Goal: Task Accomplishment & Management: Use online tool/utility

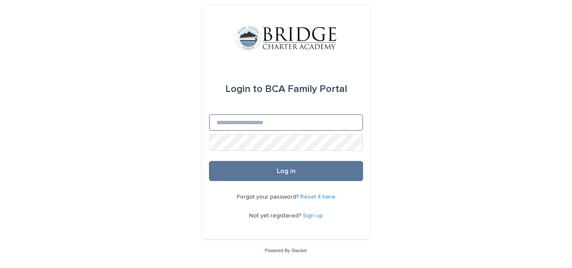
click at [267, 122] on input "Email" at bounding box center [286, 122] width 154 height 17
click at [253, 120] on input "Email" at bounding box center [286, 122] width 154 height 17
click at [225, 122] on input "Email" at bounding box center [286, 122] width 154 height 17
type input "**********"
click at [209, 161] on button "Log in" at bounding box center [286, 171] width 154 height 20
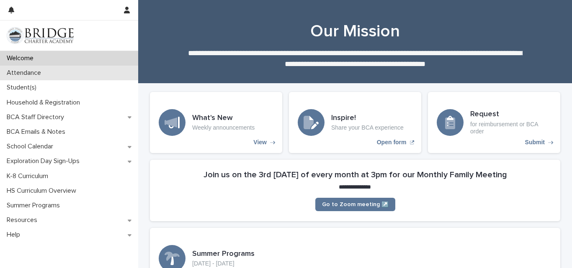
click at [37, 73] on p "Attendance" at bounding box center [25, 73] width 44 height 8
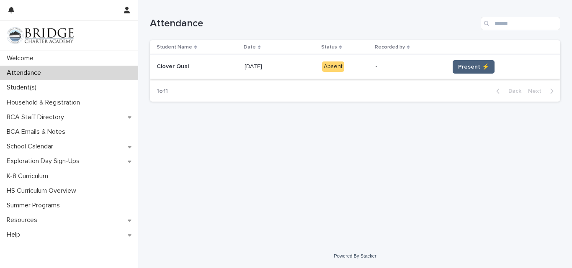
click at [479, 64] on span "Present ⚡" at bounding box center [473, 67] width 31 height 8
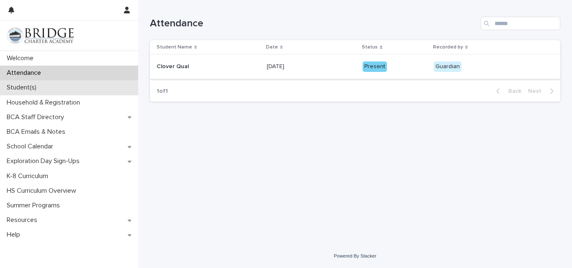
click at [33, 85] on p "Student(s)" at bounding box center [23, 88] width 40 height 8
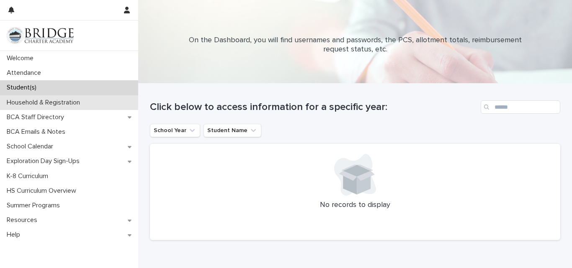
click at [71, 99] on p "Household & Registration" at bounding box center [44, 103] width 83 height 8
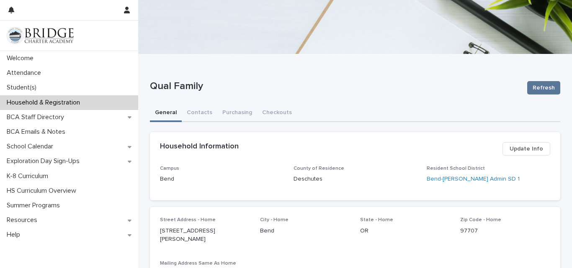
scroll to position [30, 0]
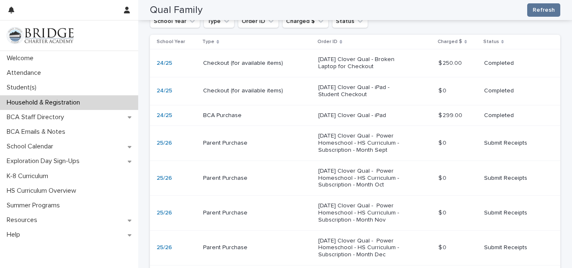
scroll to position [183, 0]
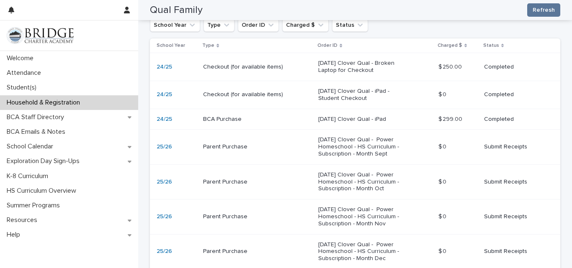
click at [498, 148] on p "Submit Receipts" at bounding box center [515, 147] width 63 height 7
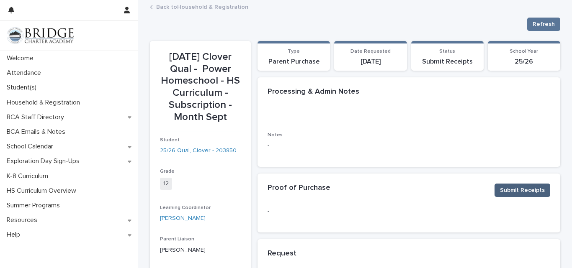
click at [517, 189] on span "Submit Receipts" at bounding box center [522, 190] width 45 height 8
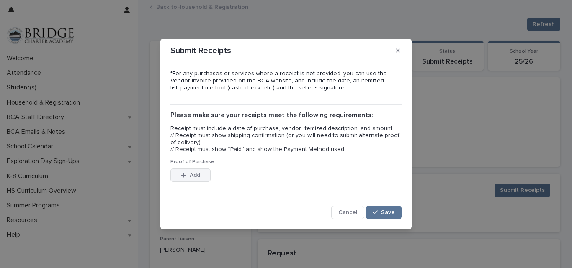
click at [183, 176] on icon "button" at bounding box center [183, 175] width 5 height 5
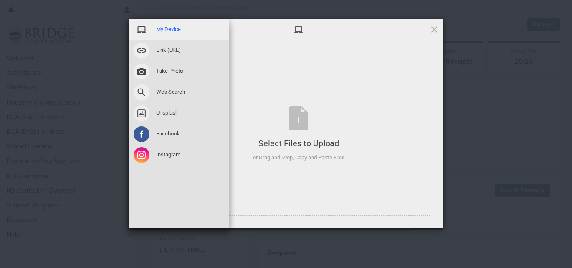
click at [166, 27] on span "My Device" at bounding box center [168, 30] width 25 height 8
click at [168, 69] on span "Take Photo" at bounding box center [169, 71] width 27 height 8
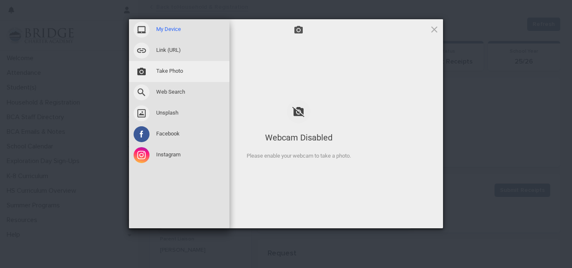
click at [169, 30] on span "My Device" at bounding box center [168, 30] width 25 height 8
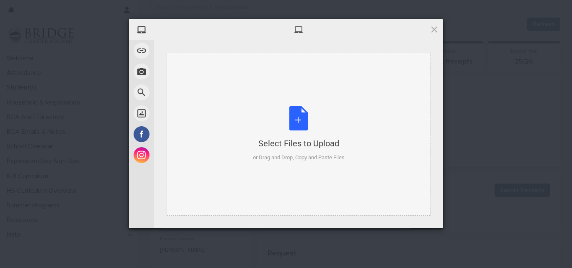
click at [290, 120] on div "Select Files to Upload or Drag and Drop, Copy and Paste Files" at bounding box center [299, 134] width 92 height 56
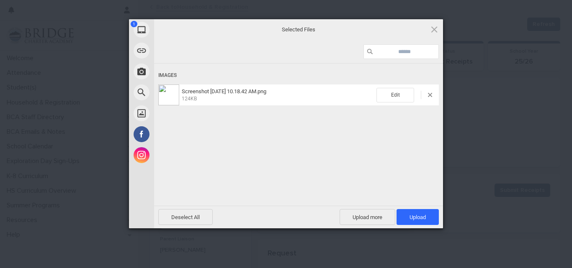
click at [175, 91] on img at bounding box center [168, 95] width 21 height 21
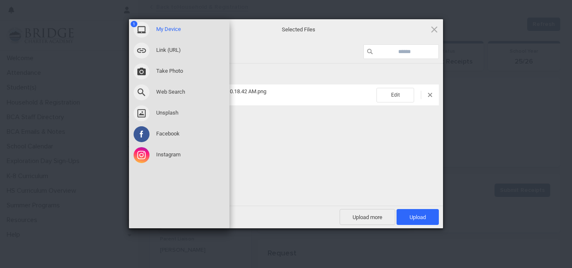
click at [166, 31] on span "My Device" at bounding box center [168, 30] width 25 height 8
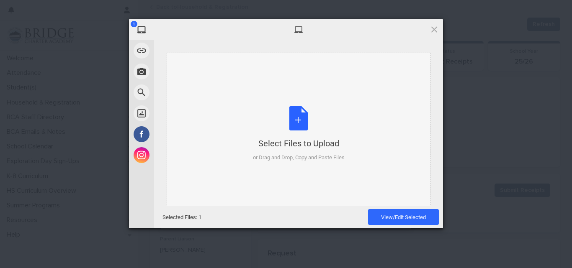
click at [303, 123] on div "Select Files to Upload or Drag and Drop, Copy and Paste Files" at bounding box center [299, 134] width 92 height 56
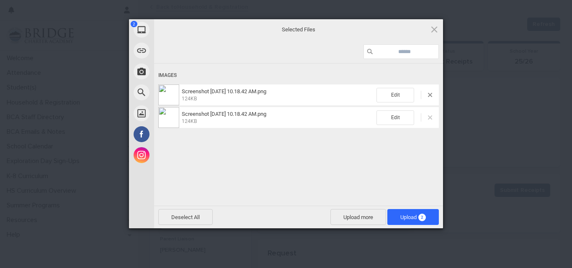
click at [429, 116] on span at bounding box center [430, 118] width 4 height 4
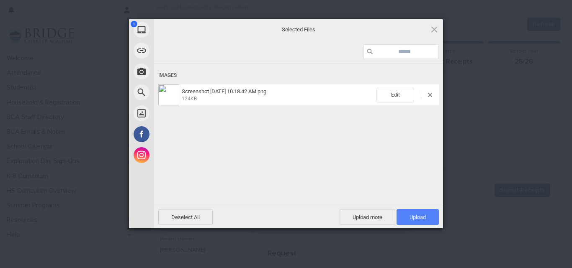
click at [412, 212] on span "Upload 1" at bounding box center [417, 217] width 42 height 16
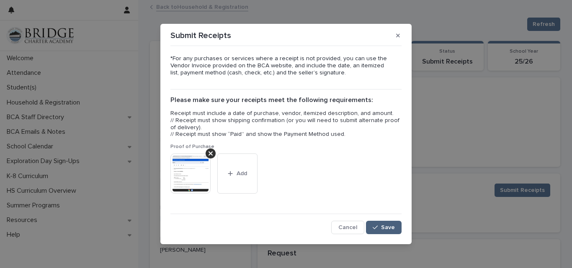
click at [390, 225] on span "Save" at bounding box center [388, 228] width 14 height 6
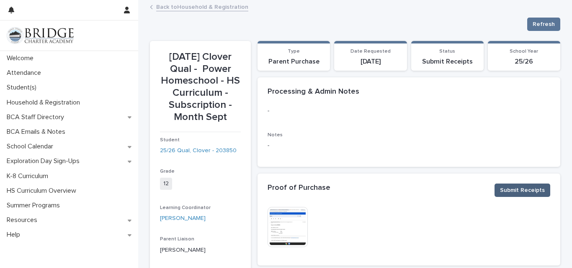
click at [504, 191] on span "Submit Receipts" at bounding box center [522, 190] width 45 height 8
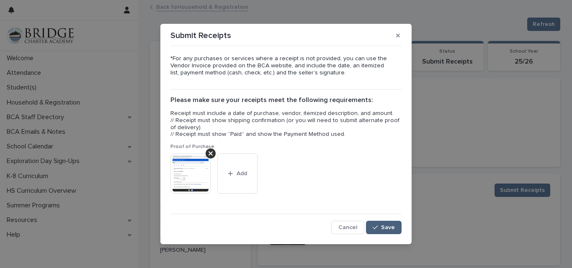
click at [388, 226] on span "Save" at bounding box center [388, 228] width 14 height 6
